Goal: Information Seeking & Learning: Learn about a topic

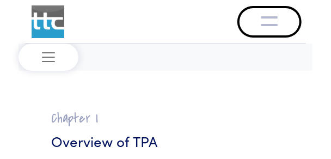
click at [271, 17] on img "Toggle navigation" at bounding box center [269, 20] width 16 height 13
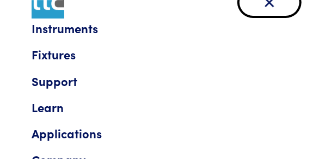
scroll to position [44, 0]
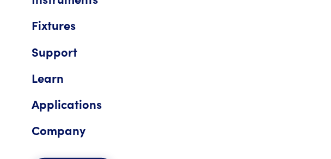
click at [63, 106] on link "Applications" at bounding box center [166, 104] width 268 height 20
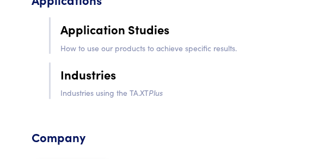
scroll to position [174, 0]
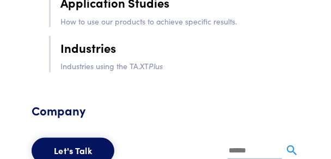
click at [97, 9] on link "Application Studies" at bounding box center [179, 3] width 239 height 22
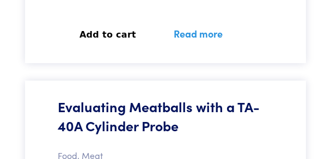
scroll to position [2177, 0]
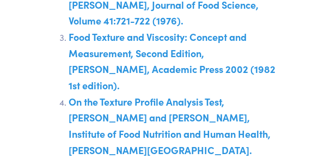
scroll to position [19823, 0]
